Goal: Information Seeking & Learning: Check status

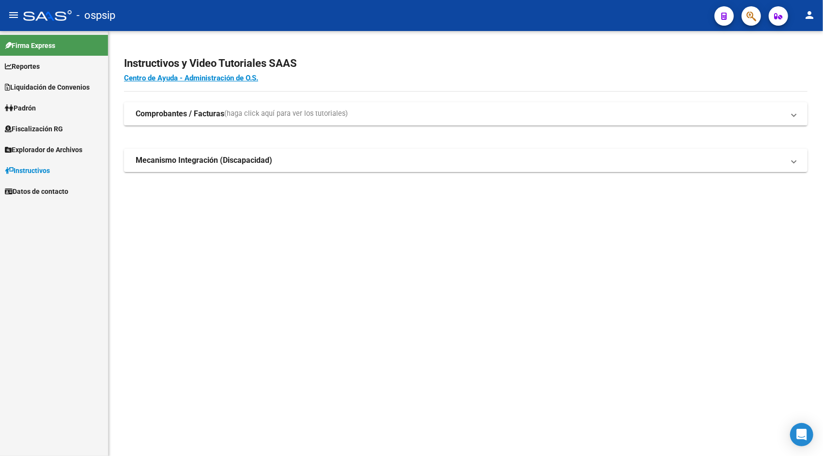
click at [36, 106] on span "Padrón" at bounding box center [20, 108] width 31 height 11
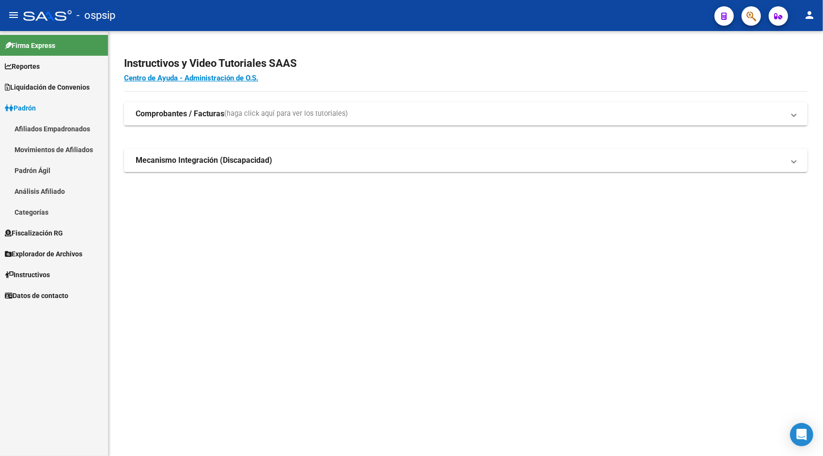
click at [30, 172] on link "Padrón Ágil" at bounding box center [54, 170] width 108 height 21
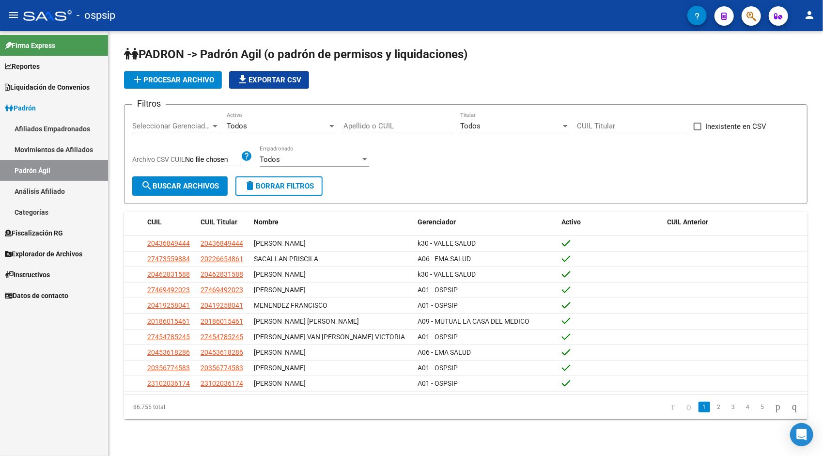
click at [377, 128] on input "Apellido o CUIL" at bounding box center [399, 126] width 110 height 9
paste input "20430395395"
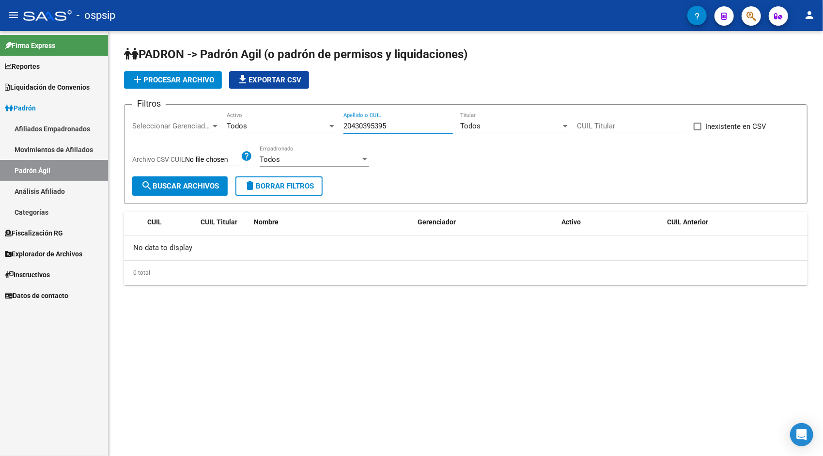
click at [377, 128] on input "20430395395" at bounding box center [399, 126] width 110 height 9
paste input "85388223"
click at [377, 128] on input "20485388223" at bounding box center [399, 126] width 110 height 9
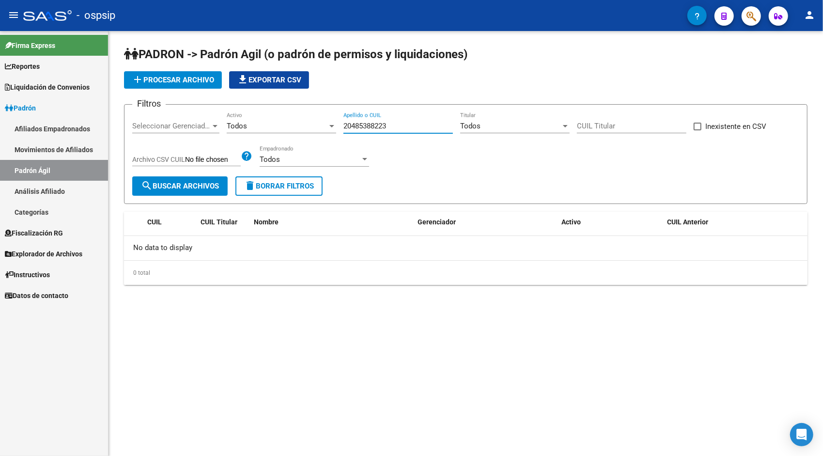
paste input "74539900"
click at [377, 128] on input "27453990023" at bounding box center [399, 126] width 110 height 9
paste input "0959564486"
type input "20959564486"
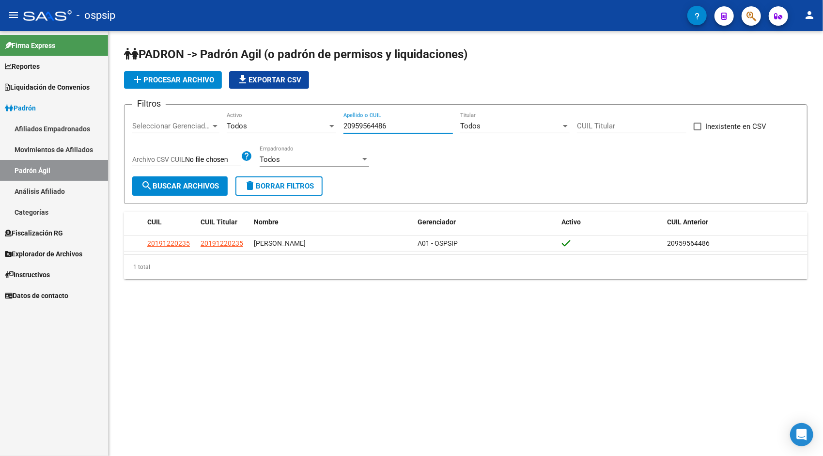
click at [48, 88] on span "Liquidación de Convenios" at bounding box center [47, 87] width 85 height 11
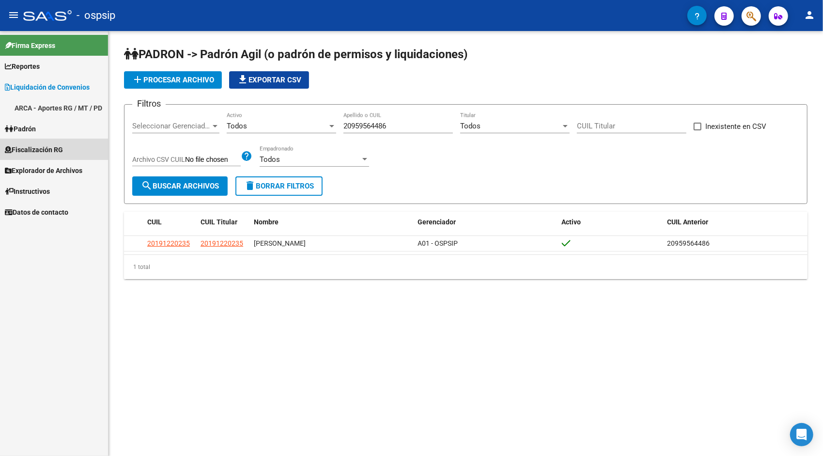
click at [46, 149] on span "Fiscalización RG" at bounding box center [34, 149] width 58 height 11
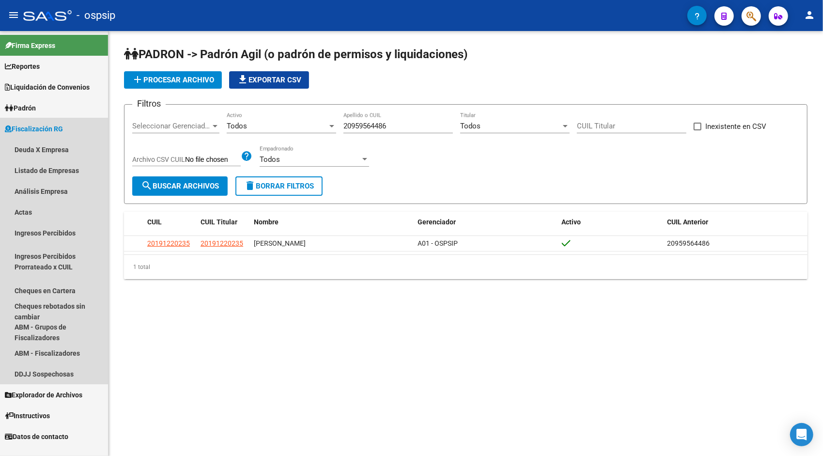
click at [26, 131] on span "Fiscalización RG" at bounding box center [34, 129] width 58 height 11
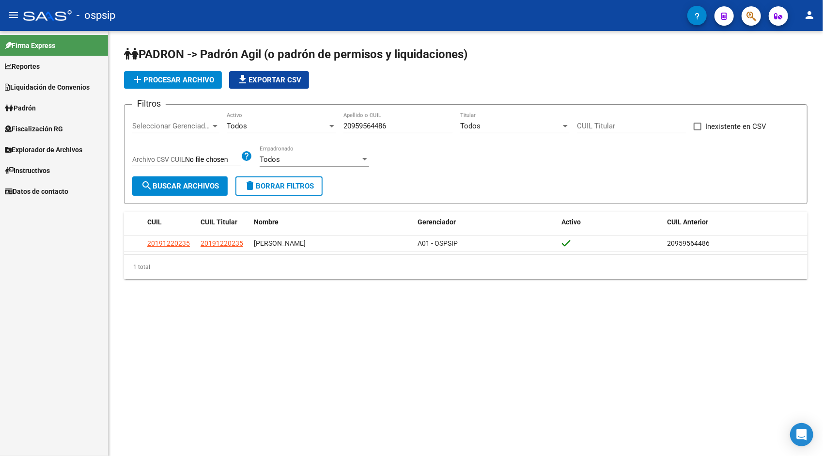
click at [40, 147] on span "Explorador de Archivos" at bounding box center [44, 149] width 78 height 11
click at [46, 210] on span "Instructivos" at bounding box center [27, 212] width 45 height 11
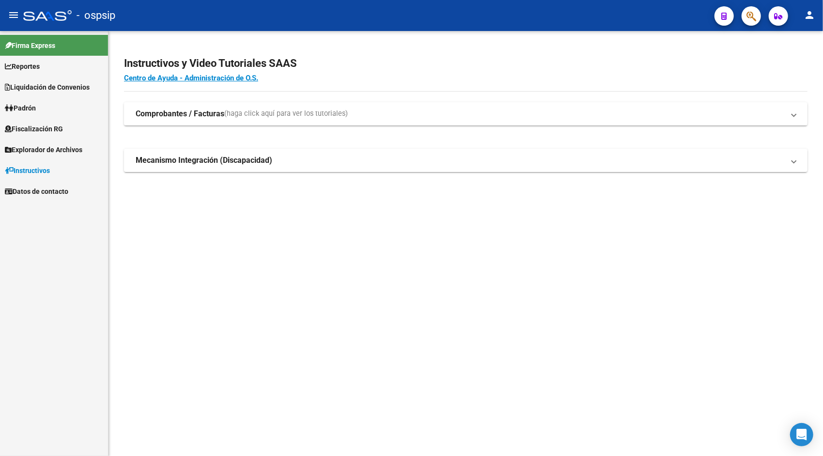
click at [38, 158] on link "Explorador de Archivos" at bounding box center [54, 149] width 108 height 21
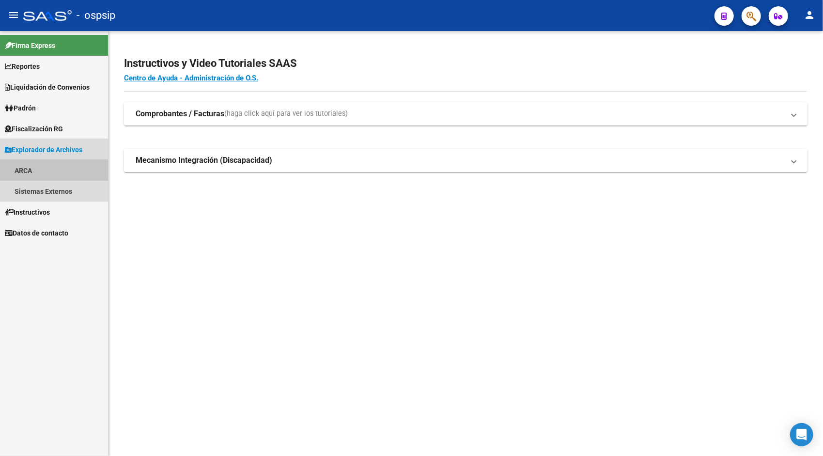
click at [31, 170] on link "ARCA" at bounding box center [54, 170] width 108 height 21
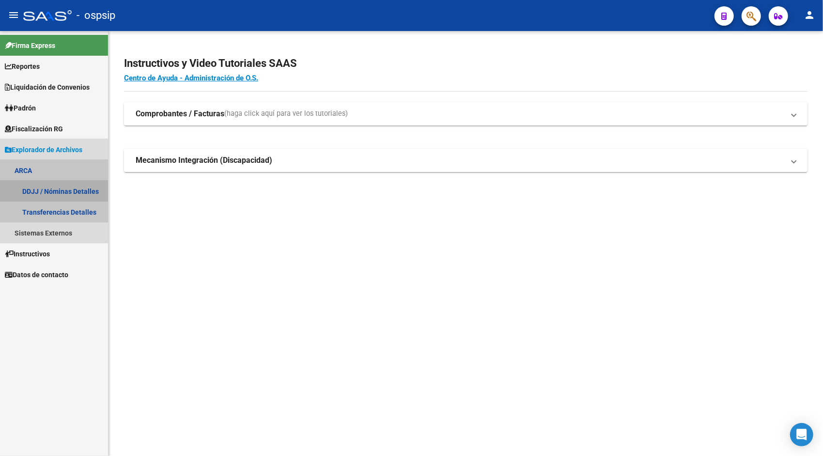
click at [51, 193] on link "DDJJ / Nóminas Detalles" at bounding box center [54, 191] width 108 height 21
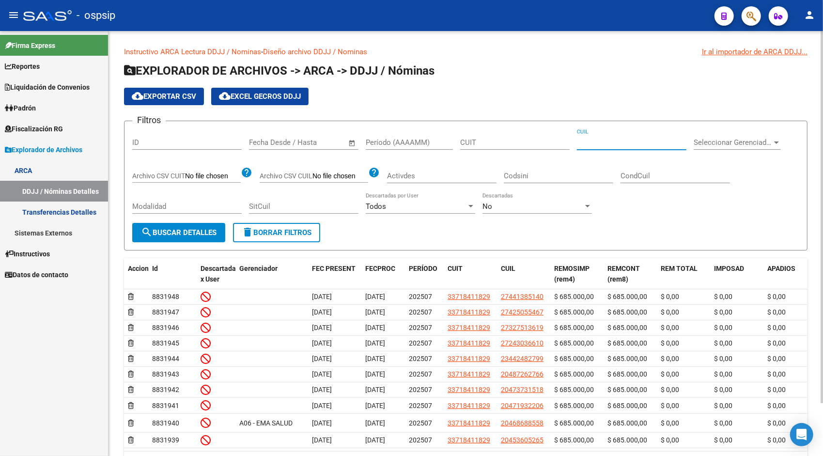
click at [601, 141] on input "CUIL" at bounding box center [632, 142] width 110 height 9
paste input "20-95956448-6"
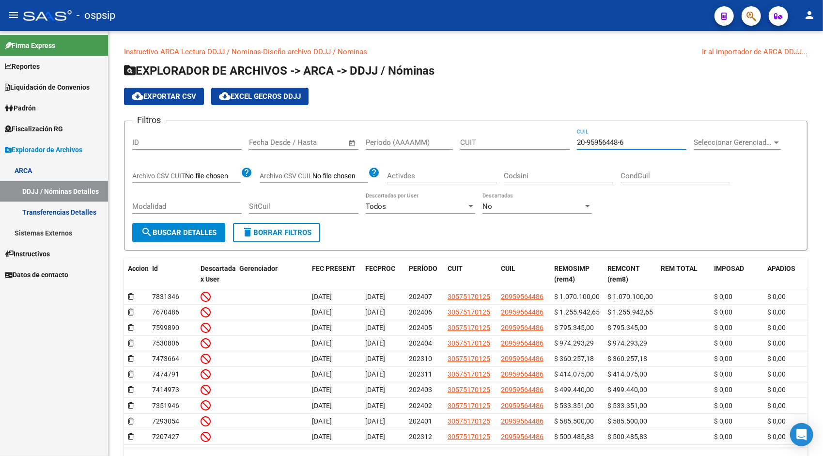
type input "20-95956448-6"
click at [36, 107] on span "Padrón" at bounding box center [20, 108] width 31 height 11
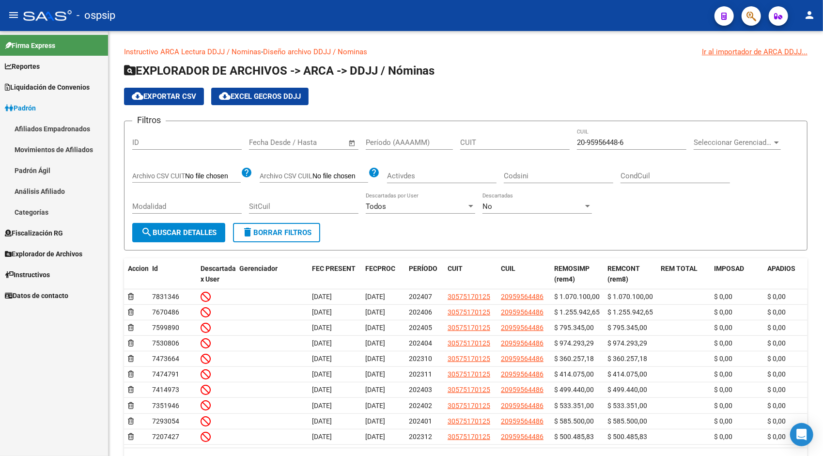
click at [37, 168] on link "Padrón Ágil" at bounding box center [54, 170] width 108 height 21
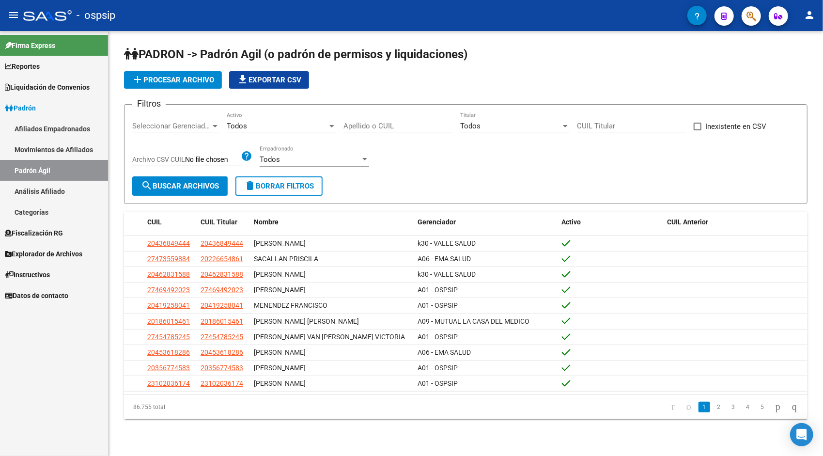
click at [398, 128] on input "Apellido o CUIL" at bounding box center [399, 126] width 110 height 9
paste input "20539505255"
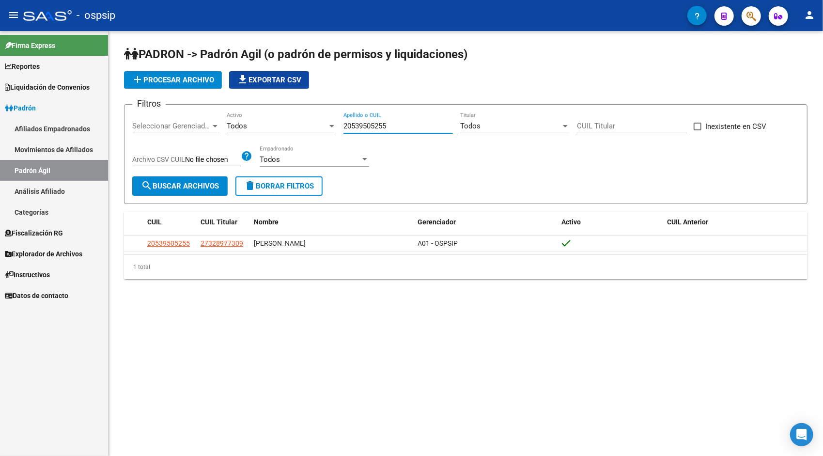
click at [365, 127] on input "20539505255" at bounding box center [399, 126] width 110 height 9
paste input "3449378164"
click at [365, 127] on input "23449378164" at bounding box center [399, 126] width 110 height 9
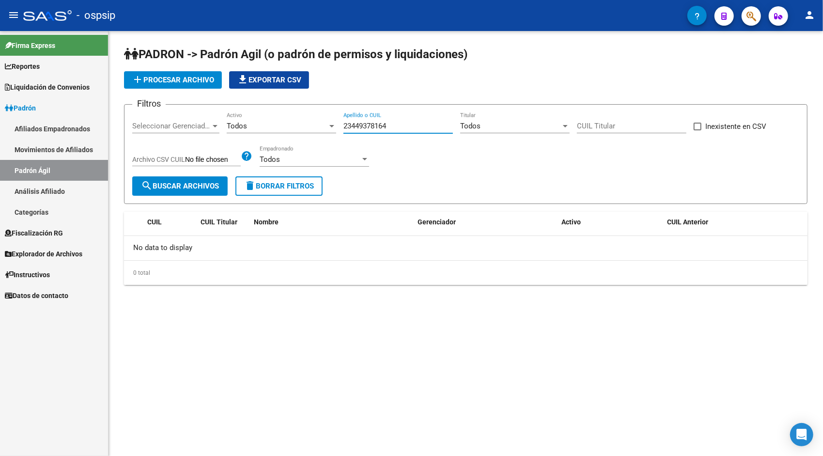
paste input "747453161"
click at [365, 127] on input "27474531614" at bounding box center [399, 126] width 110 height 9
paste input "361683280"
click at [365, 127] on input "27361683280" at bounding box center [399, 126] width 110 height 9
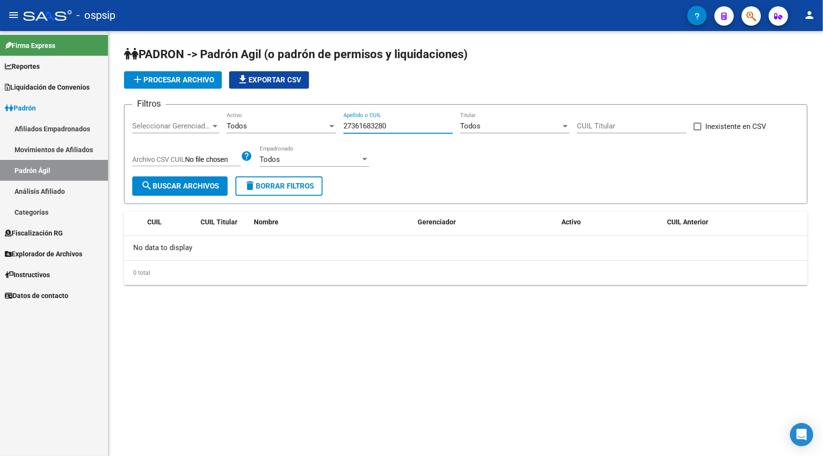
click at [365, 127] on input "27361683280" at bounding box center [399, 126] width 110 height 9
paste input "0406491928"
click at [365, 127] on input "20406491928" at bounding box center [399, 126] width 110 height 9
paste input "383922977"
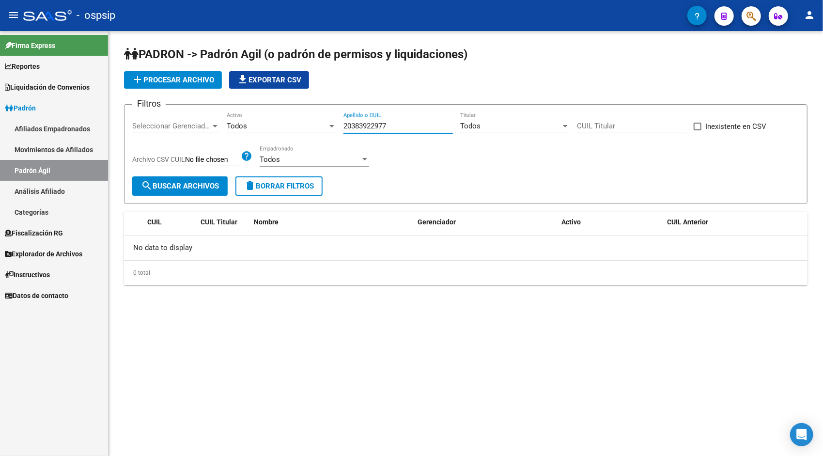
click at [365, 127] on input "20383922977" at bounding box center [399, 126] width 110 height 9
paste input "430395395"
click at [374, 129] on input "20430395395" at bounding box center [399, 126] width 110 height 9
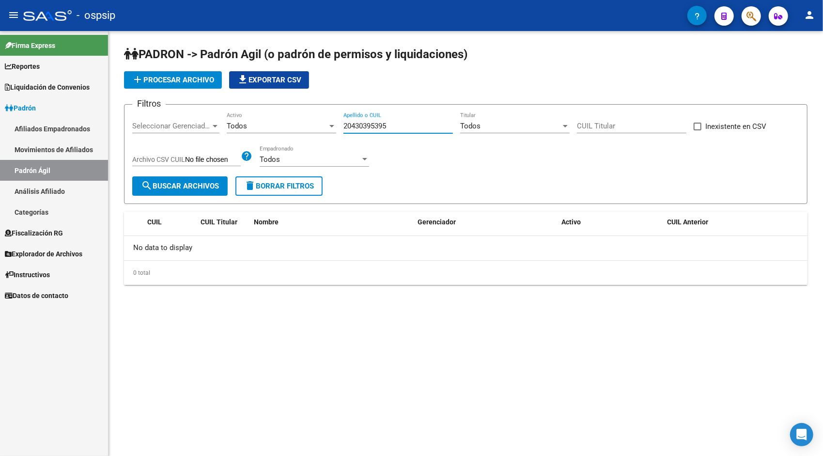
paste input "3139850629"
click at [369, 130] on input "23139850629" at bounding box center [399, 126] width 110 height 9
paste input "045581153"
click at [369, 130] on input "20455811539" at bounding box center [399, 126] width 110 height 9
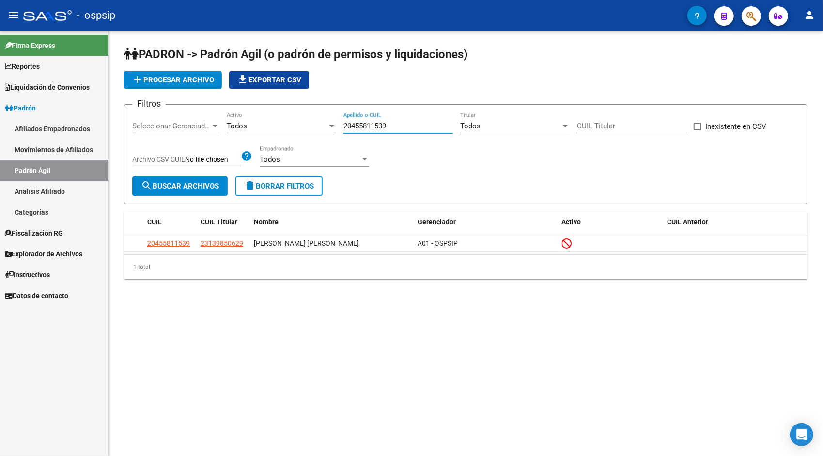
click at [369, 130] on input "20455811539" at bounding box center [399, 126] width 110 height 9
paste input "208253434"
click at [377, 126] on input "20208253434" at bounding box center [399, 126] width 110 height 9
paste input "461429026"
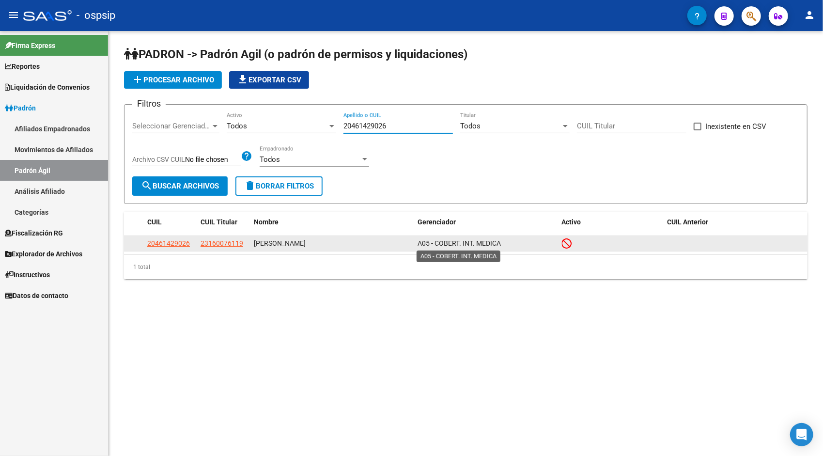
type input "20461429026"
click at [464, 245] on span "A05 - COBERT. INT. MEDICA" at bounding box center [459, 243] width 83 height 8
click at [452, 239] on span "A05 - COBERT. INT. MEDICA" at bounding box center [459, 243] width 83 height 8
click at [560, 243] on datatable-body-cell at bounding box center [611, 243] width 106 height 15
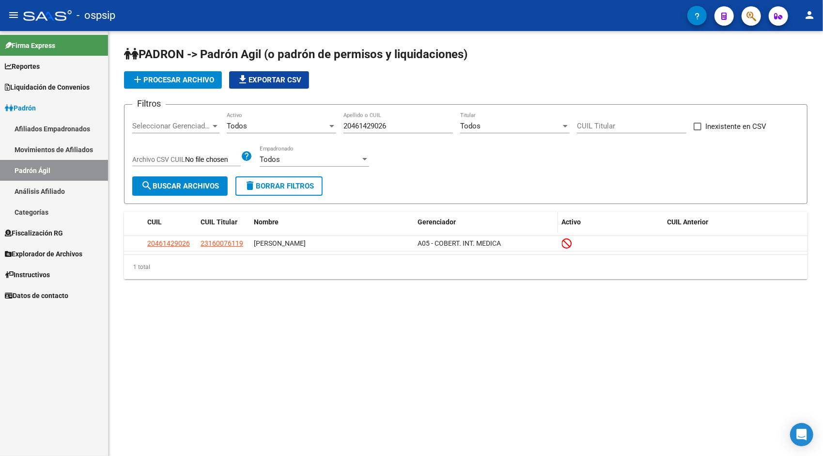
click at [434, 229] on datatable-header-cell "Gerenciador" at bounding box center [486, 222] width 144 height 21
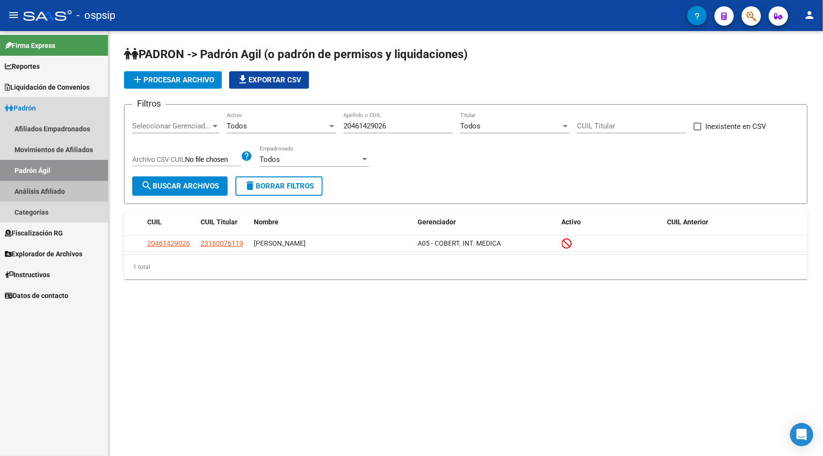
click at [46, 190] on link "Análisis Afiliado" at bounding box center [54, 191] width 108 height 21
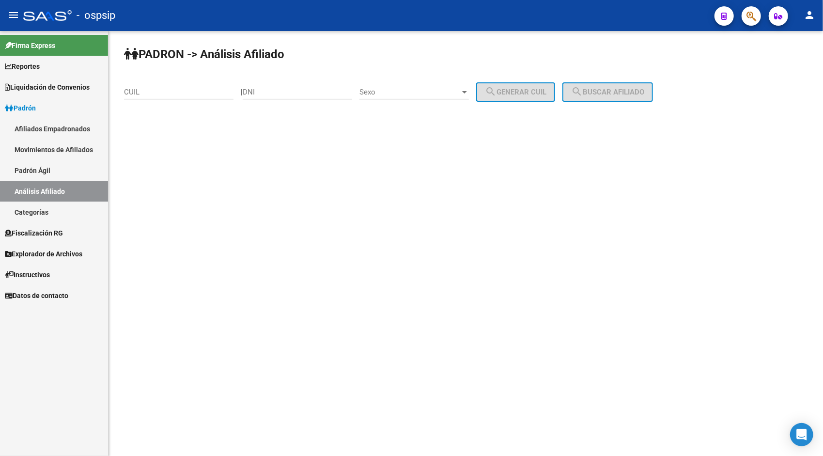
click at [191, 95] on input "CUIL" at bounding box center [179, 92] width 110 height 9
paste input "20-46142902-6"
type input "20-46142902-6"
click at [611, 102] on div "PADRON -> Análisis Afiliado 20-46142902-6 CUIL | DNI Sexo Sexo search Generar C…" at bounding box center [466, 82] width 715 height 102
click at [609, 100] on button "search Buscar afiliado" at bounding box center [608, 91] width 91 height 19
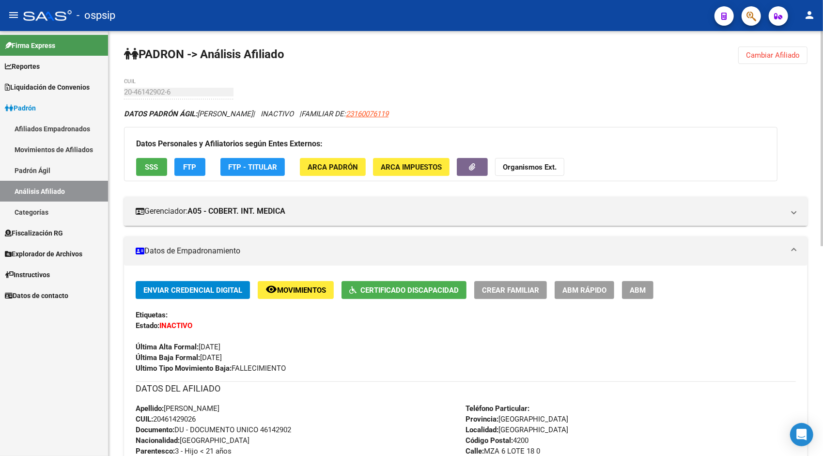
click at [46, 194] on link "Análisis Afiliado" at bounding box center [54, 191] width 108 height 21
click at [67, 210] on link "Categorías" at bounding box center [54, 212] width 108 height 21
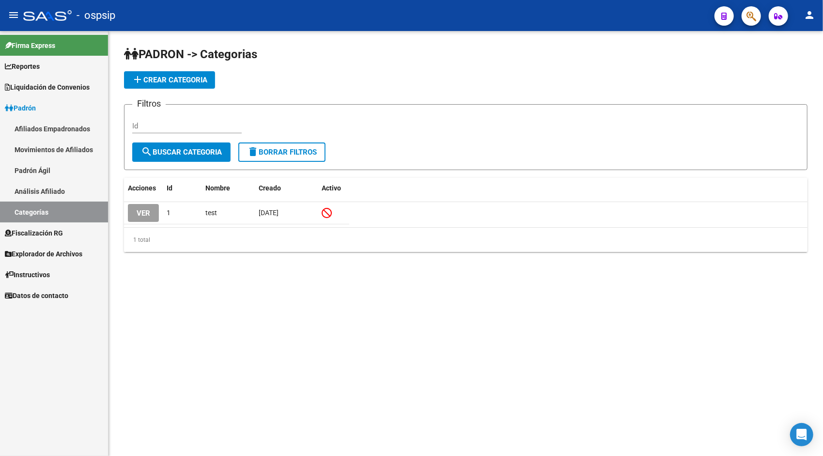
click at [51, 188] on link "Análisis Afiliado" at bounding box center [54, 191] width 108 height 21
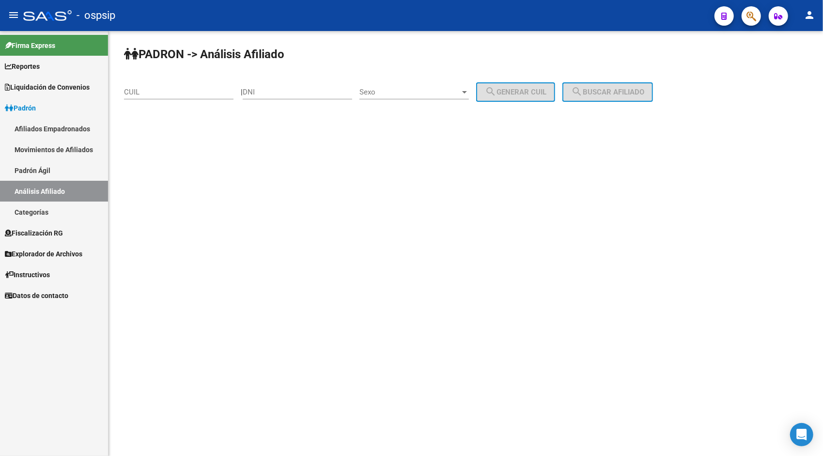
click at [181, 97] on div "CUIL" at bounding box center [179, 88] width 110 height 21
paste input "20-36981644-7"
type input "20-36981644-7"
click at [644, 94] on span "search Buscar afiliado" at bounding box center [607, 92] width 73 height 9
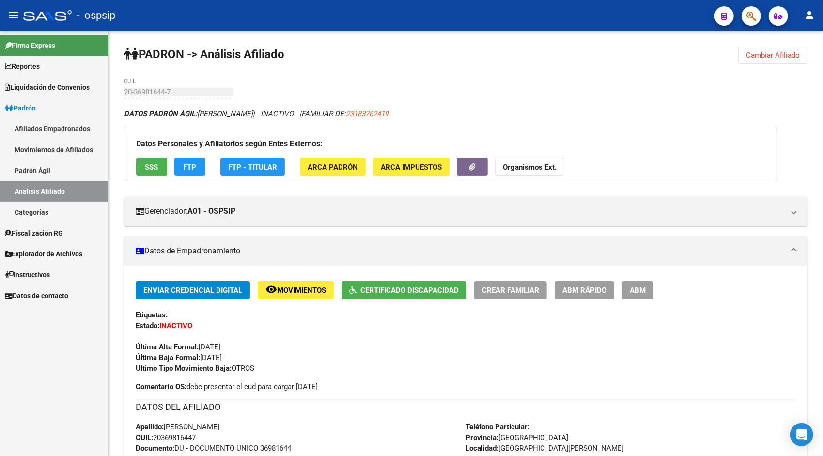
click at [41, 173] on link "Padrón Ágil" at bounding box center [54, 170] width 108 height 21
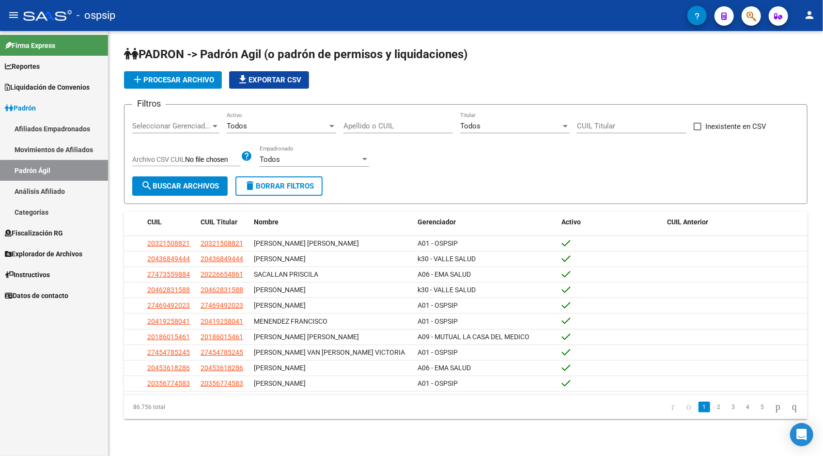
click at [389, 128] on input "Apellido o CUIL" at bounding box center [399, 126] width 110 height 9
paste input "20369816447"
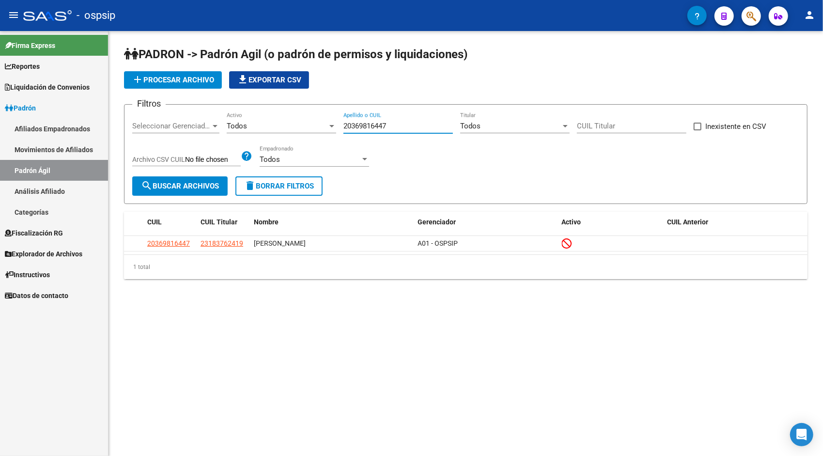
click at [377, 125] on input "20369816447" at bounding box center [399, 126] width 110 height 9
paste input "256462274"
type input "20256462274"
click at [40, 251] on span "Explorador de Archivos" at bounding box center [44, 254] width 78 height 11
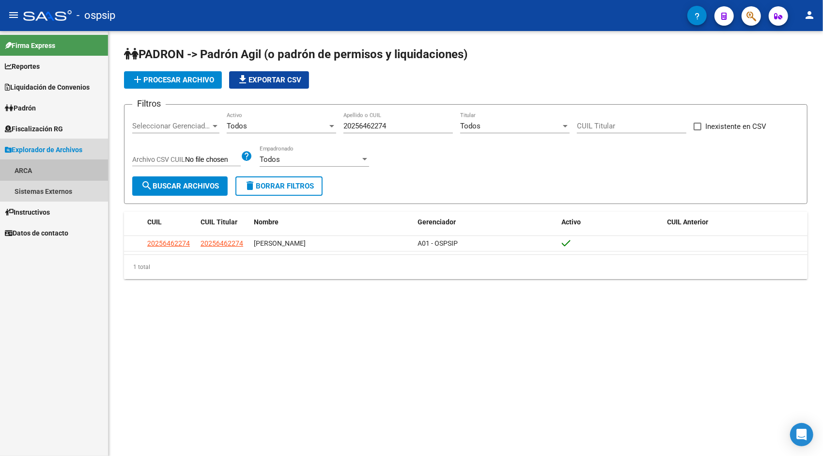
click at [29, 169] on link "ARCA" at bounding box center [54, 170] width 108 height 21
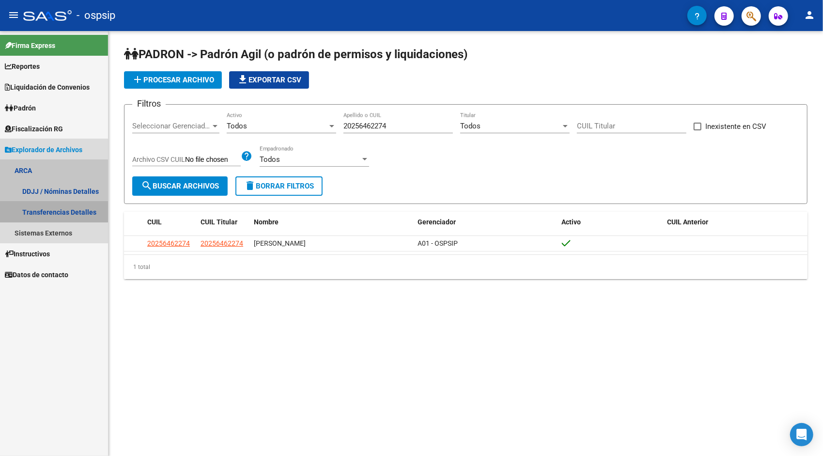
click at [40, 212] on link "Transferencias Detalles" at bounding box center [54, 212] width 108 height 21
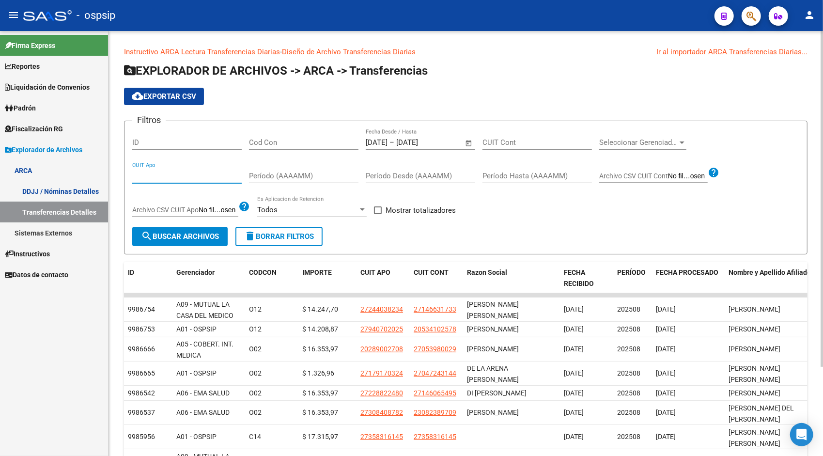
click at [171, 172] on input "CUIT Apo" at bounding box center [187, 176] width 110 height 9
paste input "20-25646227-4"
type input "20-25646227-4"
click at [469, 146] on span "Open calendar" at bounding box center [468, 142] width 23 height 23
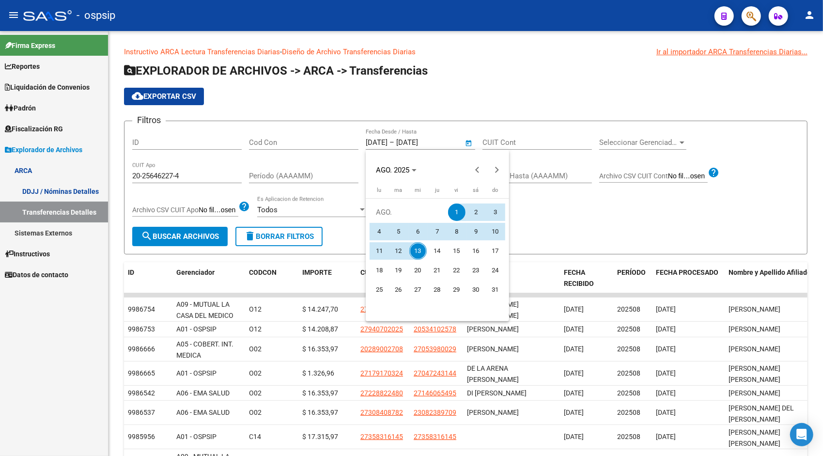
click at [425, 248] on span "13" at bounding box center [417, 250] width 17 height 17
type input "[DATE]"
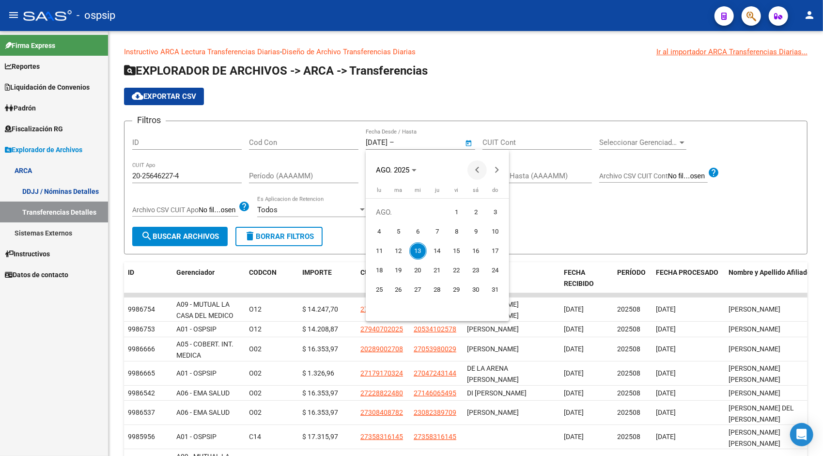
click at [476, 172] on span "Previous month" at bounding box center [477, 169] width 19 height 19
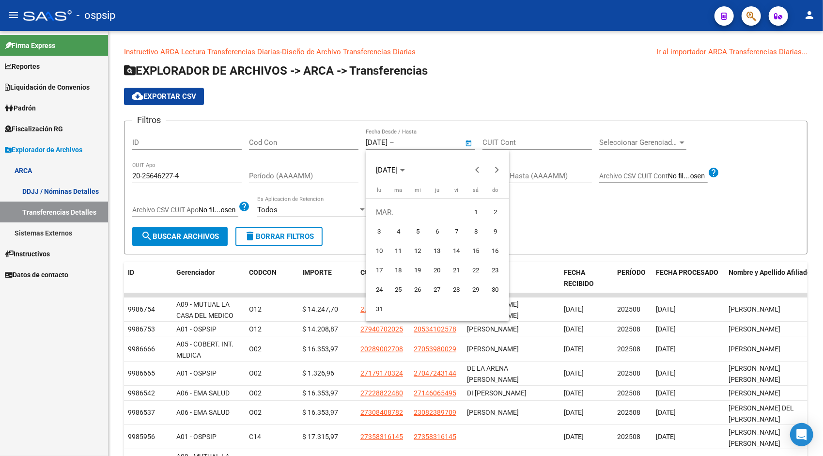
click at [470, 214] on span "1" at bounding box center [476, 212] width 17 height 17
type input "[DATE]"
click at [501, 172] on span "Next month" at bounding box center [496, 169] width 19 height 19
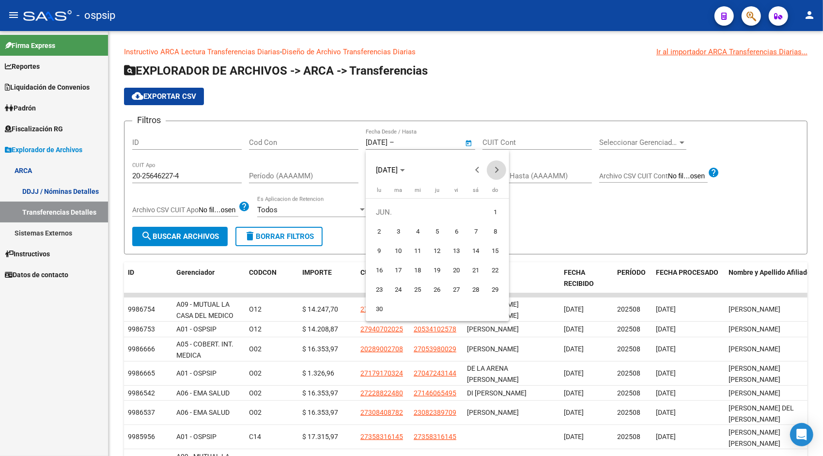
click at [501, 172] on span "Next month" at bounding box center [496, 169] width 19 height 19
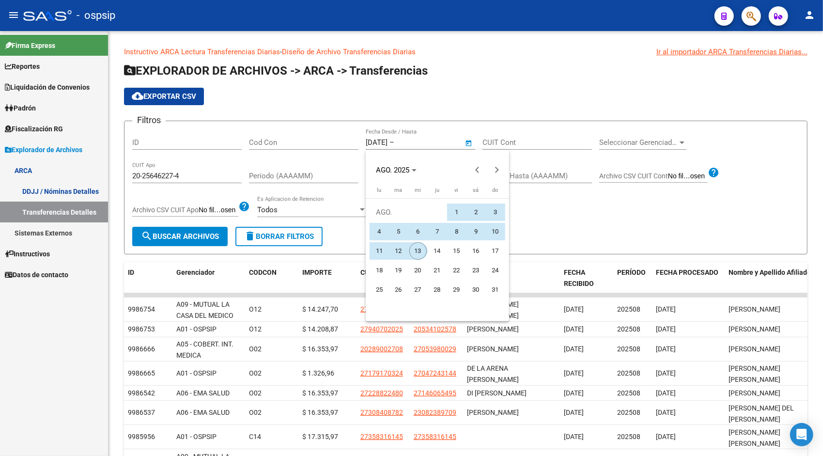
click at [418, 254] on span "13" at bounding box center [417, 250] width 17 height 17
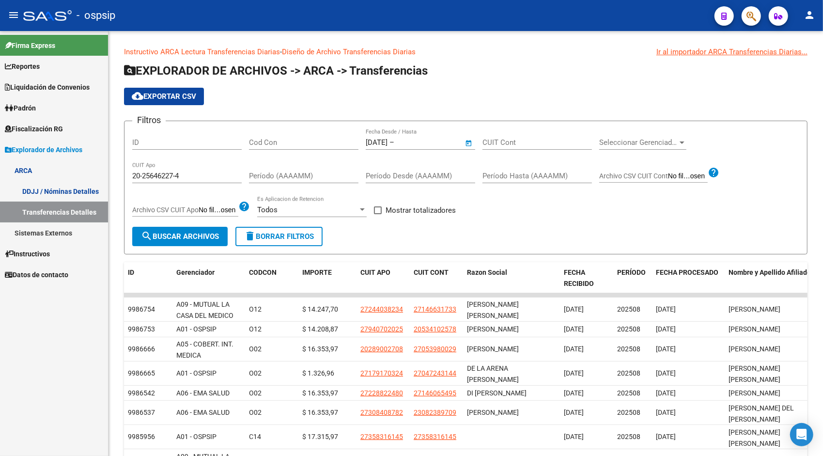
type input "[DATE]"
click at [167, 235] on span "search Buscar Archivos" at bounding box center [180, 236] width 78 height 9
